Goal: Communication & Community: Connect with others

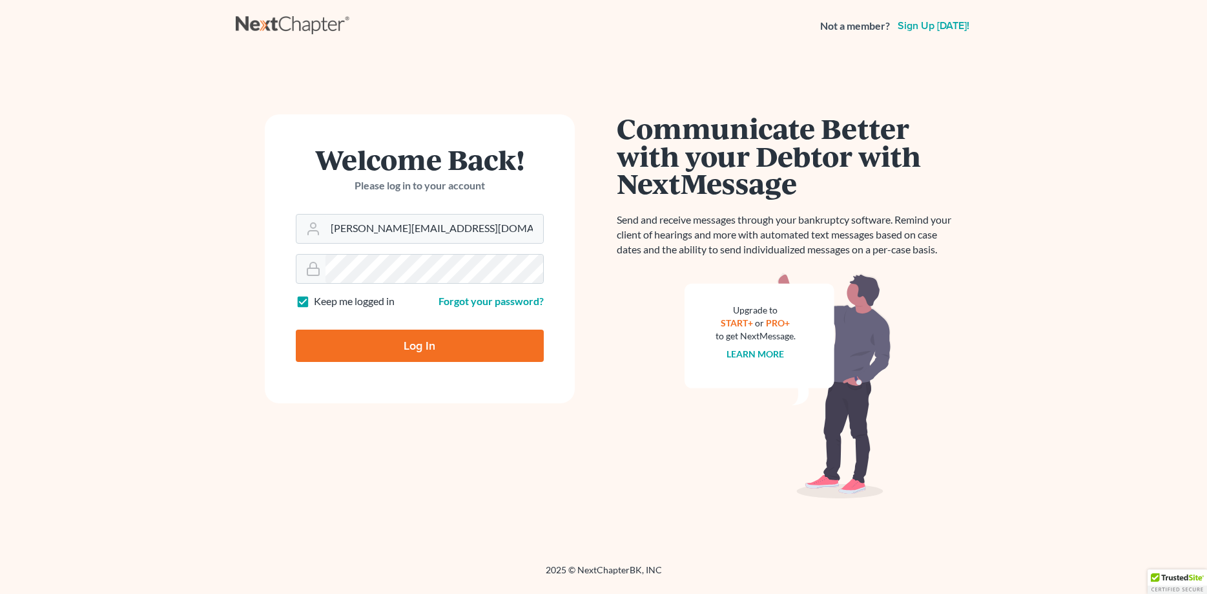
click at [418, 349] on input "Log In" at bounding box center [420, 345] width 248 height 32
type input "Thinking..."
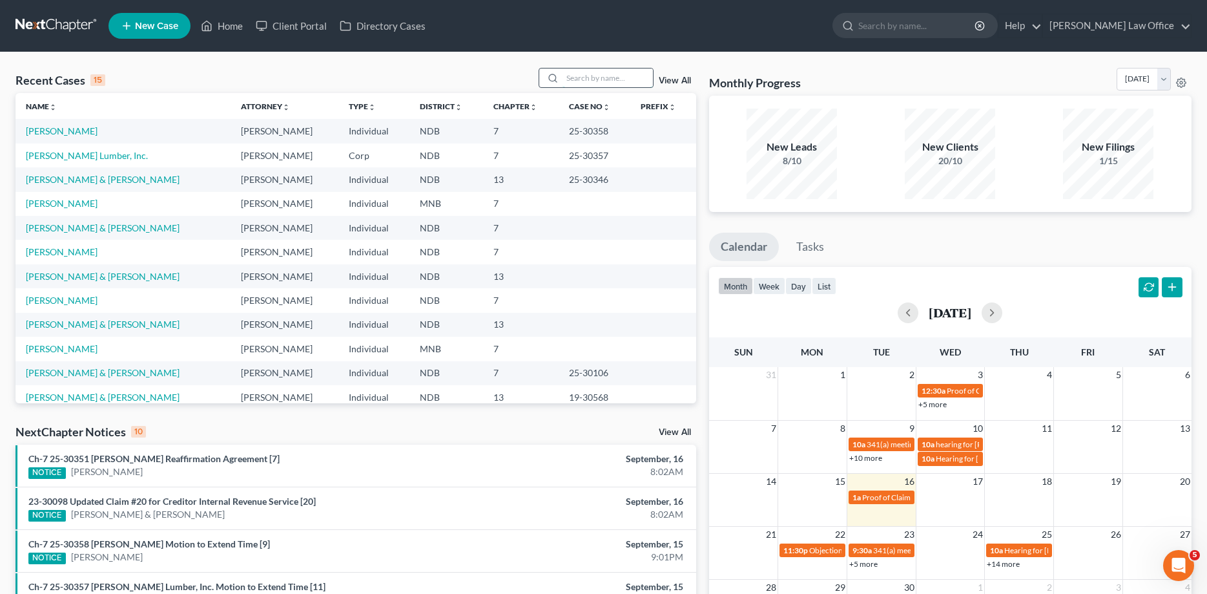
click at [601, 83] on input "search" at bounding box center [608, 77] width 90 height 19
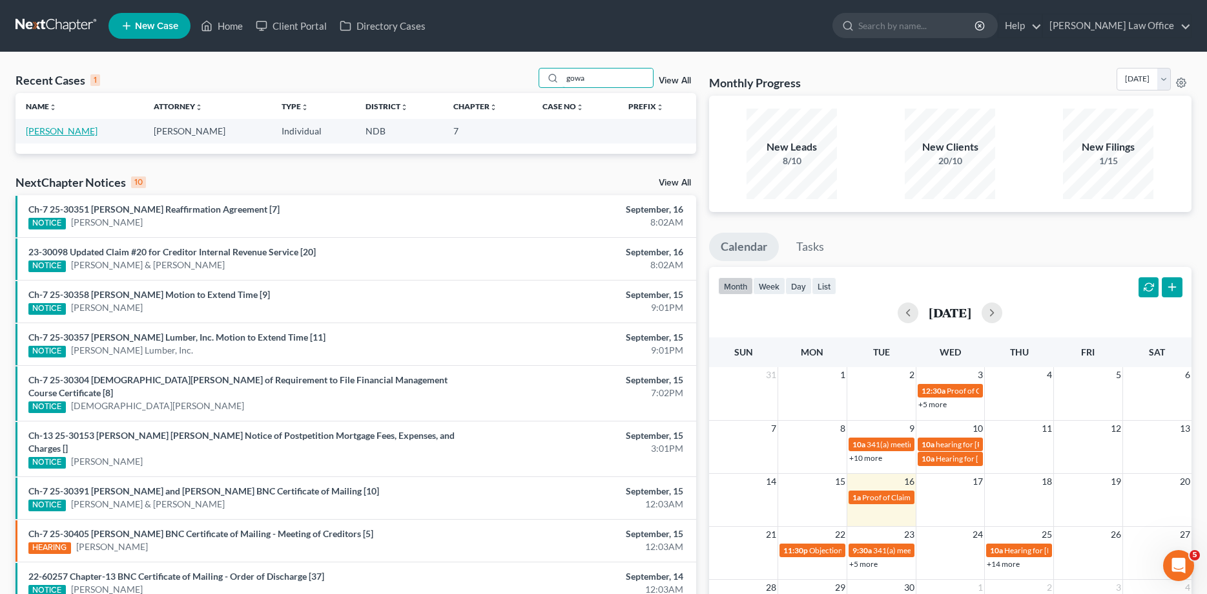
type input "gowa"
click at [60, 134] on link "[PERSON_NAME]" at bounding box center [62, 130] width 72 height 11
select select "4"
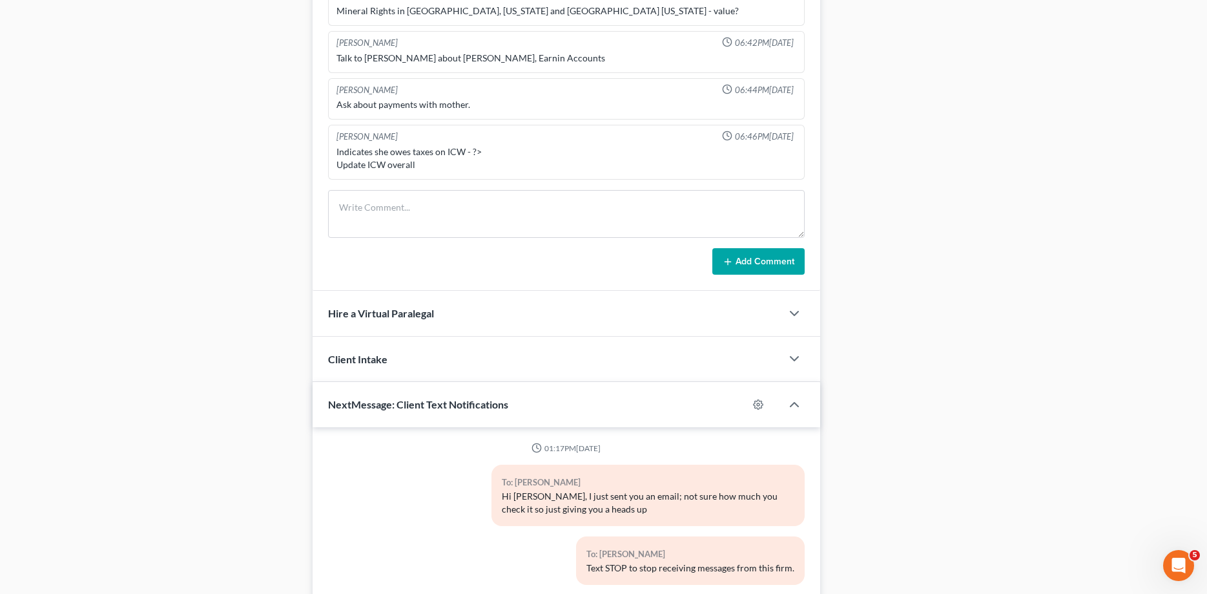
scroll to position [1078, 0]
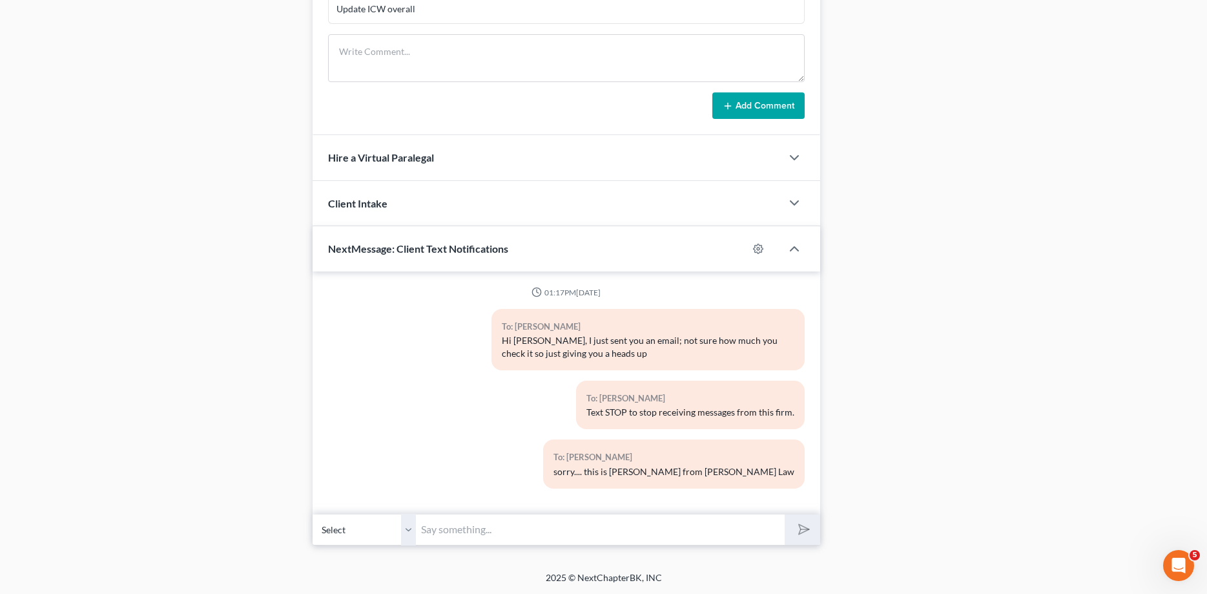
click at [503, 533] on input "text" at bounding box center [600, 530] width 368 height 32
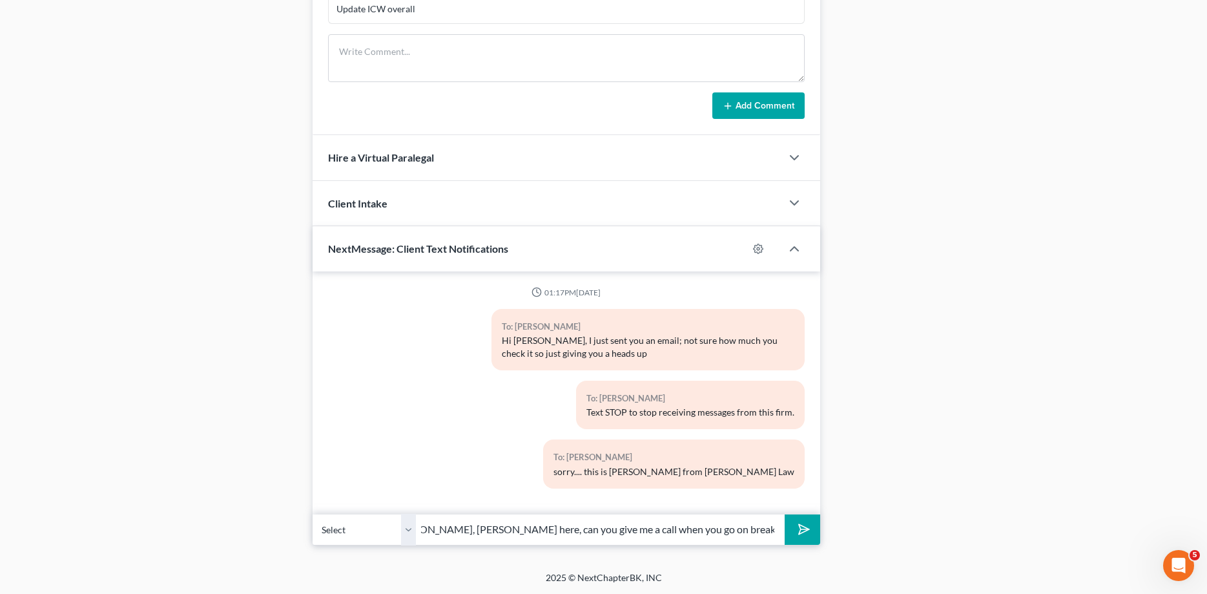
scroll to position [0, 39]
type input "Hi [PERSON_NAME], [PERSON_NAME] here, can you give me a call when you go on bre…"
click at [785, 514] on button "submit" at bounding box center [803, 529] width 36 height 30
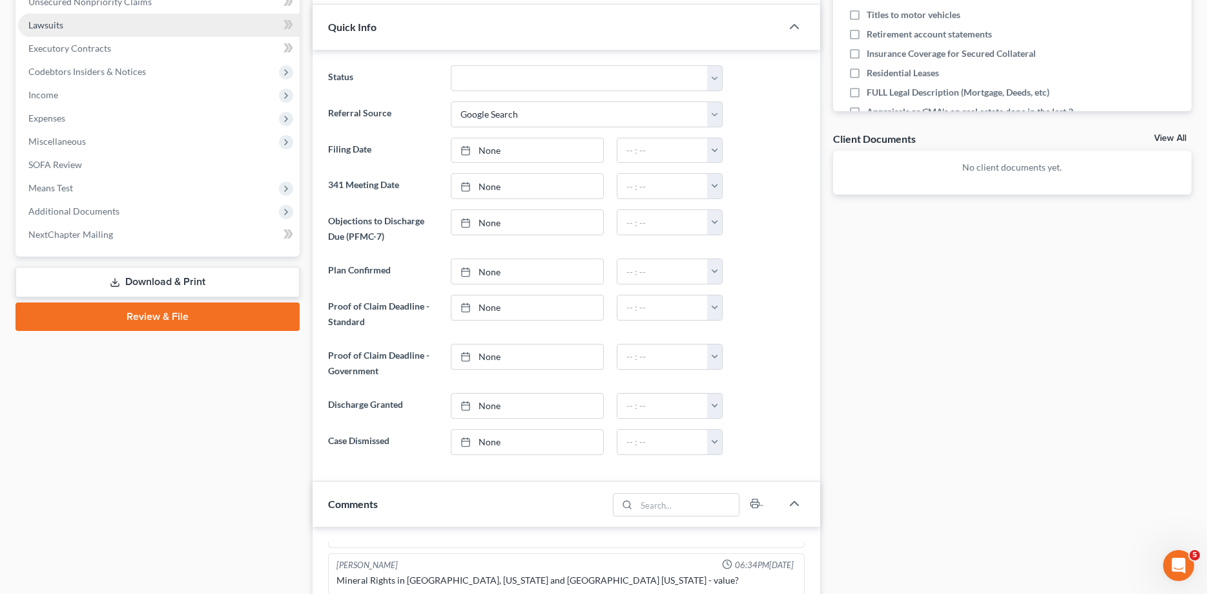
scroll to position [0, 0]
